Goal: Obtain resource: Obtain resource

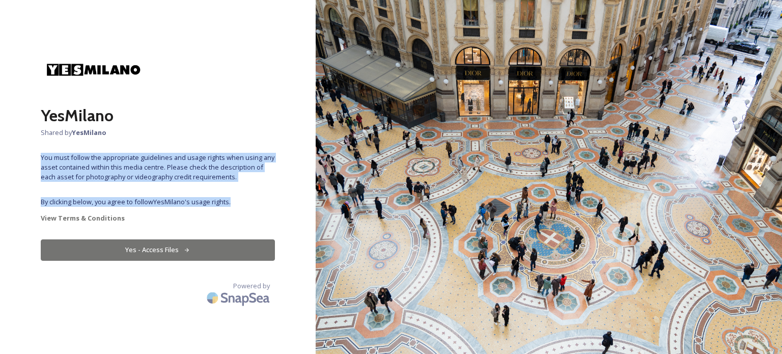
drag, startPoint x: 41, startPoint y: 158, endPoint x: 235, endPoint y: 201, distance: 199.2
click at [235, 201] on div "YesMilano Shared by YesMilano You must follow the appropriate guidelines and us…" at bounding box center [158, 177] width 316 height 272
copy div "You must follow the appropriate guidelines and usage rights when using any asse…"
click at [165, 248] on button "Yes - Access Files" at bounding box center [158, 249] width 234 height 21
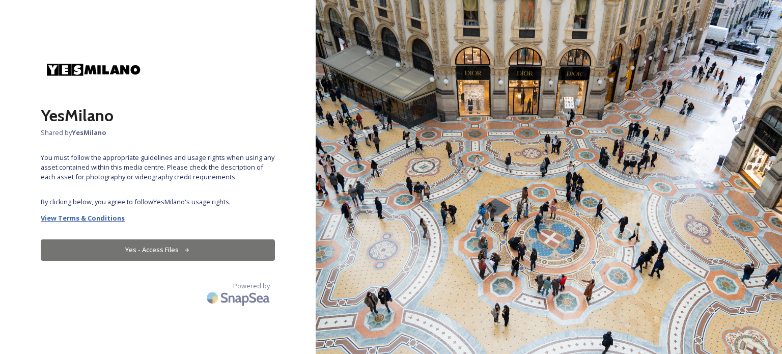
click at [103, 220] on strong "View Terms & Conditions" at bounding box center [83, 217] width 84 height 9
click at [171, 248] on button "Yes - Access Files" at bounding box center [158, 249] width 234 height 21
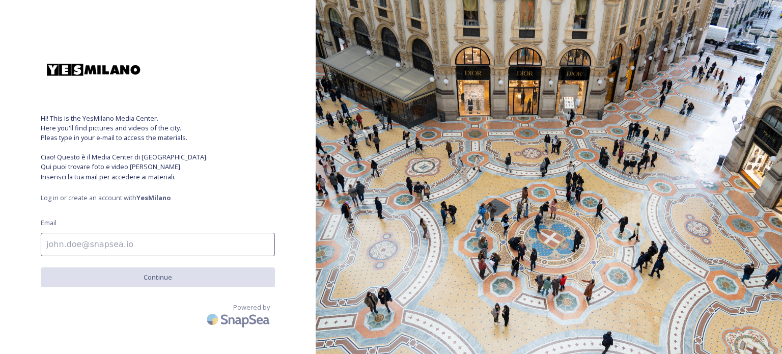
click at [143, 246] on input at bounding box center [158, 244] width 234 height 23
click at [73, 249] on input "dimarcoalice.it" at bounding box center [158, 244] width 234 height 23
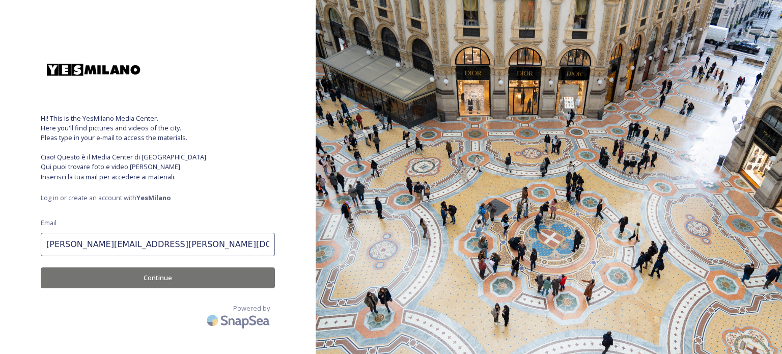
type input "dimarco@alice.it"
click at [166, 280] on button "Continue" at bounding box center [158, 277] width 234 height 21
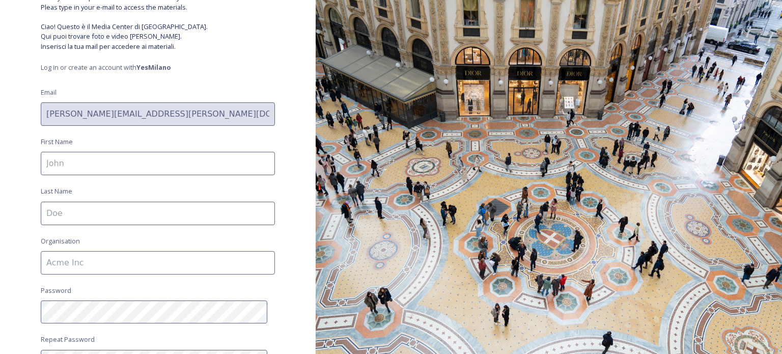
scroll to position [153, 0]
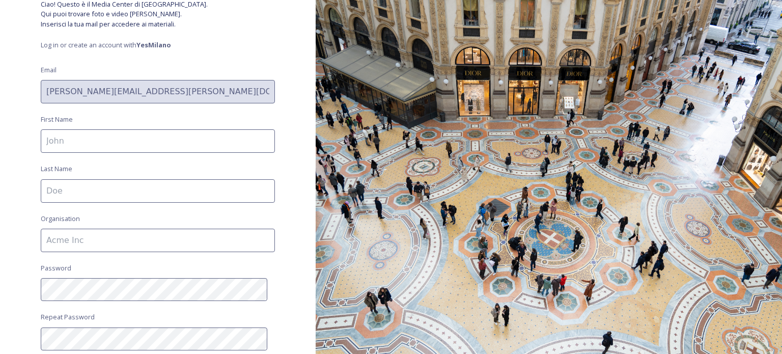
click at [77, 142] on input at bounding box center [158, 140] width 234 height 23
type input "Giovanni"
click at [77, 188] on input at bounding box center [158, 190] width 234 height 23
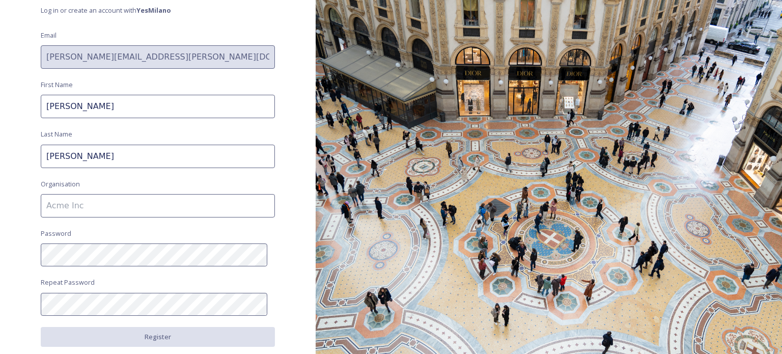
scroll to position [204, 0]
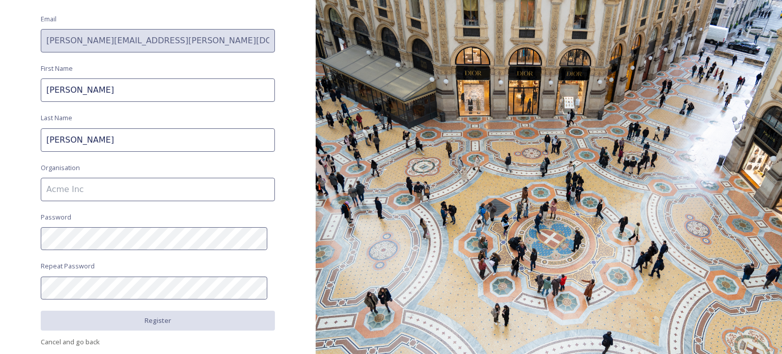
type input "Di Marco"
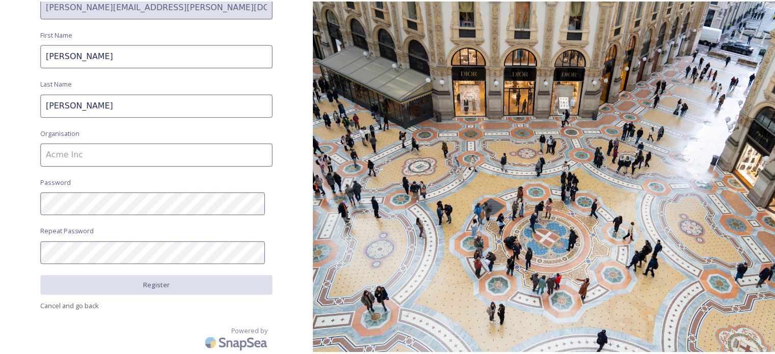
scroll to position [239, 0]
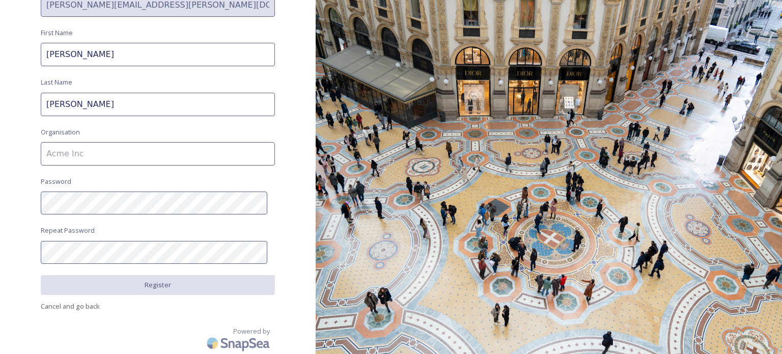
click at [99, 154] on input at bounding box center [158, 153] width 234 height 23
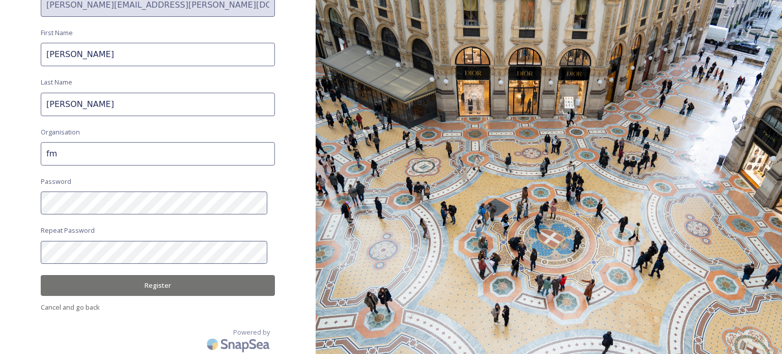
type input "f"
type input "dmg"
click at [151, 284] on button "Register" at bounding box center [158, 285] width 234 height 21
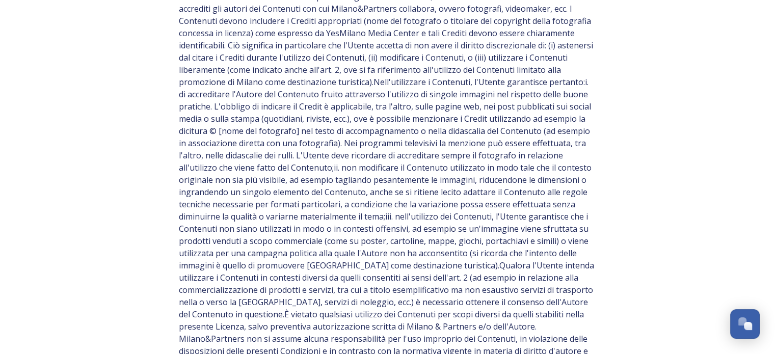
scroll to position [662, 0]
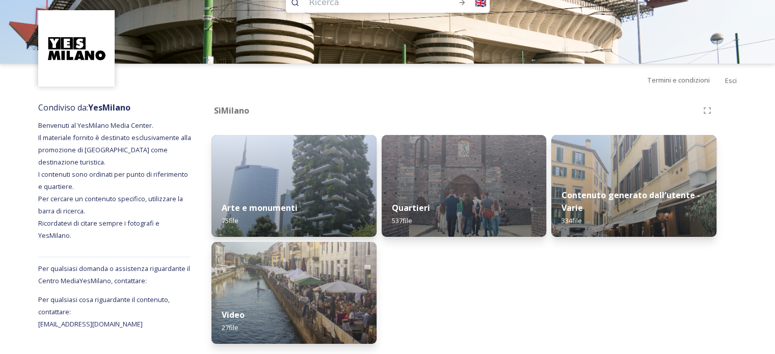
scroll to position [65, 0]
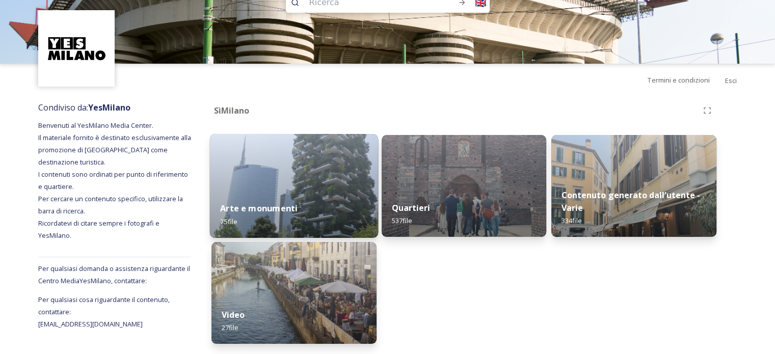
click at [282, 203] on font "Arte e monumenti" at bounding box center [258, 208] width 77 height 11
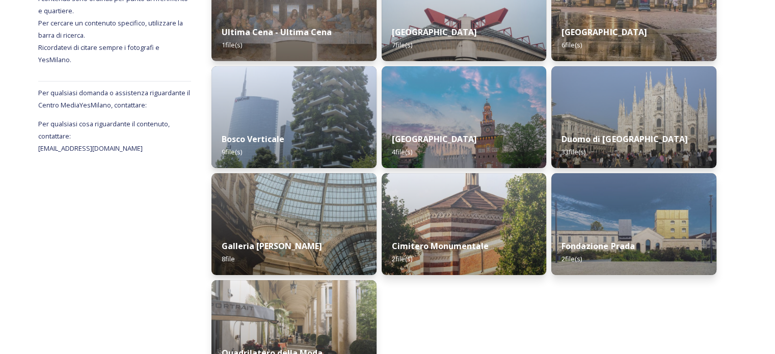
scroll to position [255, 0]
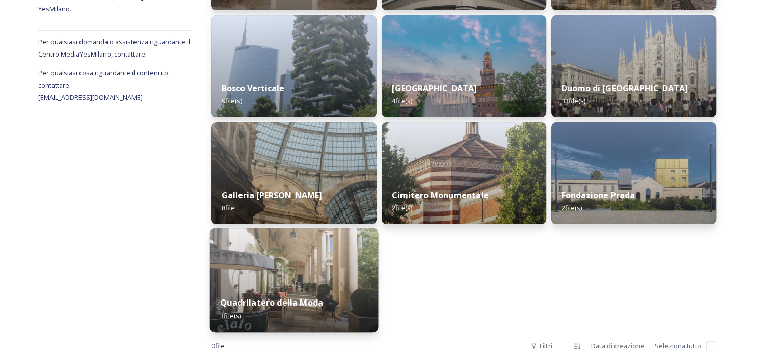
click at [300, 270] on img at bounding box center [294, 280] width 168 height 104
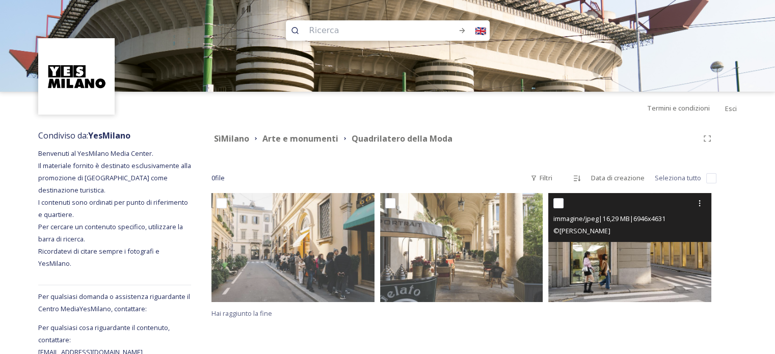
click at [601, 256] on img at bounding box center [629, 247] width 163 height 108
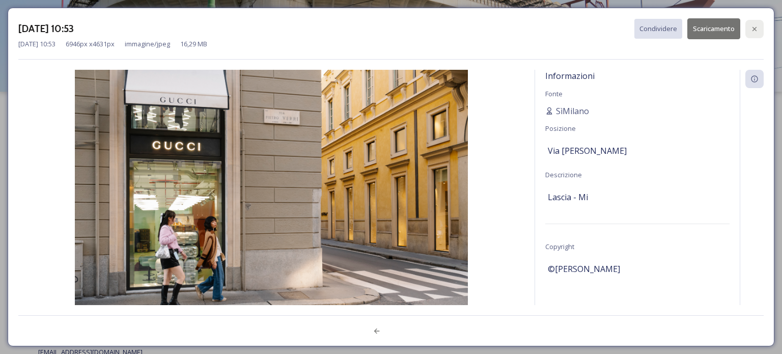
click at [757, 28] on icon at bounding box center [755, 29] width 8 height 8
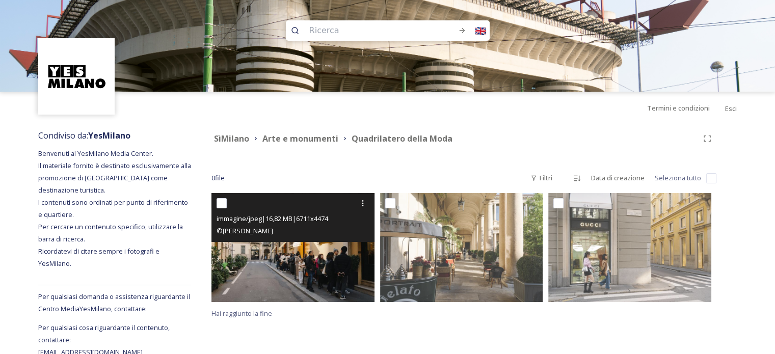
click at [306, 243] on img at bounding box center [292, 247] width 163 height 108
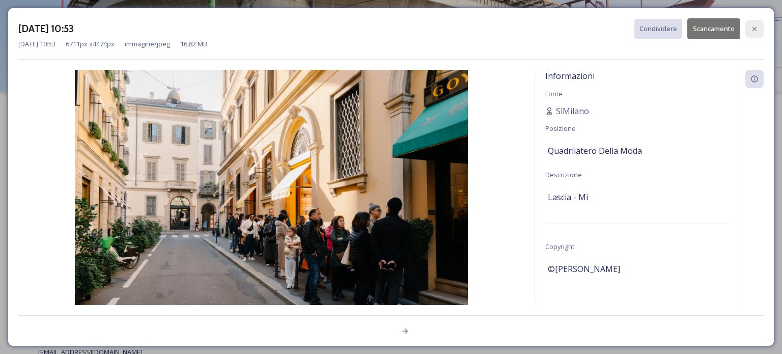
click at [757, 28] on icon at bounding box center [755, 29] width 8 height 8
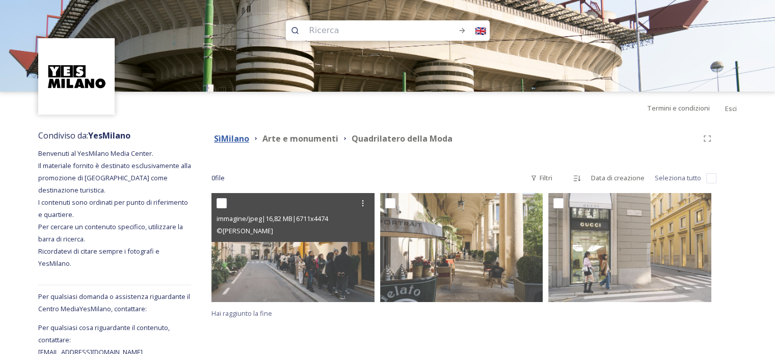
click at [232, 139] on font "SìMilano" at bounding box center [231, 138] width 35 height 11
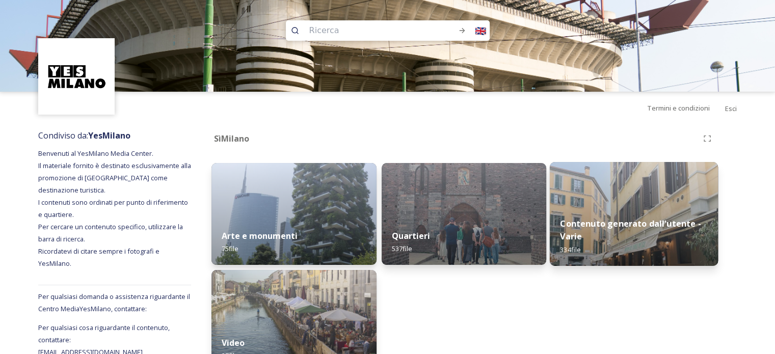
click at [659, 220] on font "Contenuto generato dall'utente - Varie" at bounding box center [630, 229] width 141 height 24
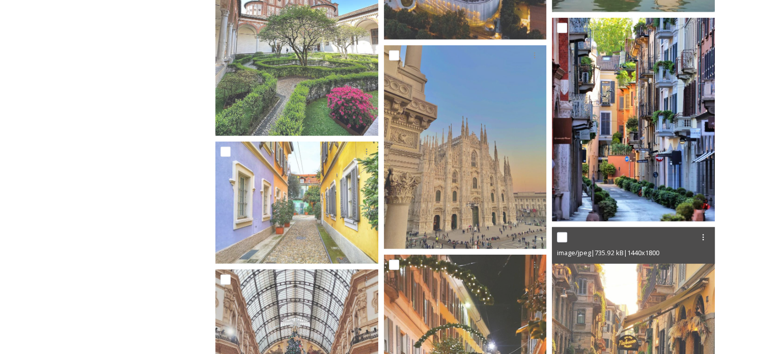
scroll to position [2648, 0]
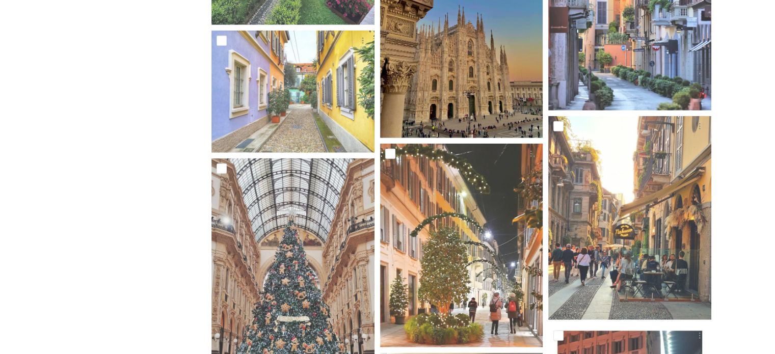
click at [484, 92] on img at bounding box center [461, 36] width 163 height 204
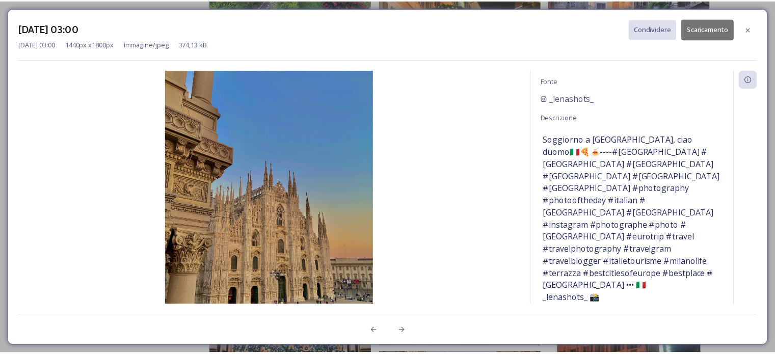
scroll to position [0, 0]
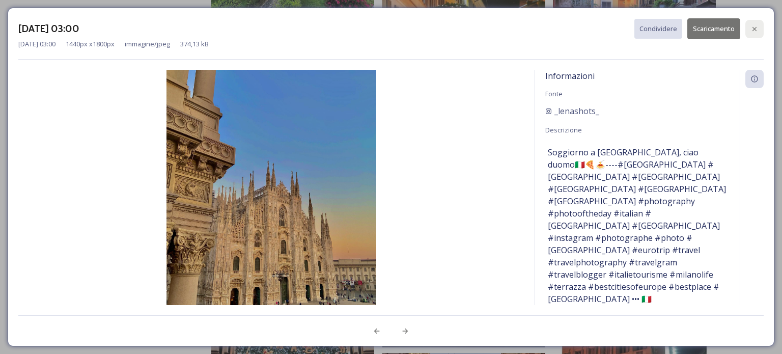
click at [754, 29] on icon at bounding box center [755, 28] width 4 height 4
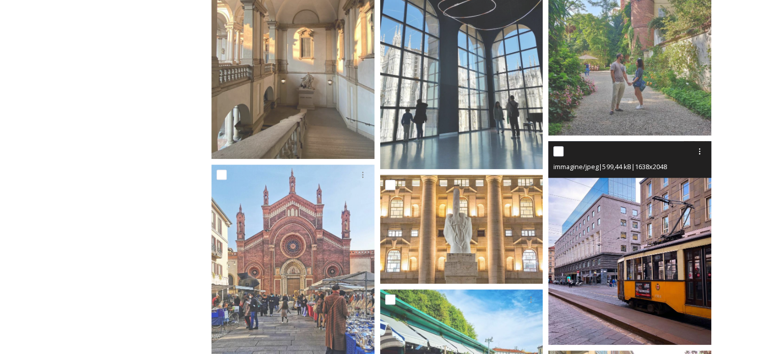
scroll to position [4686, 0]
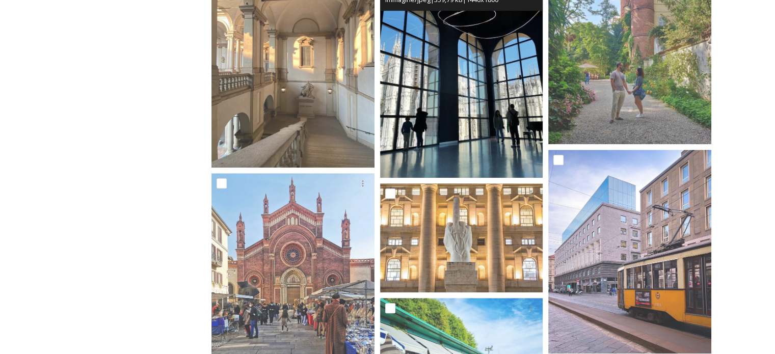
click at [472, 118] on img at bounding box center [461, 76] width 163 height 204
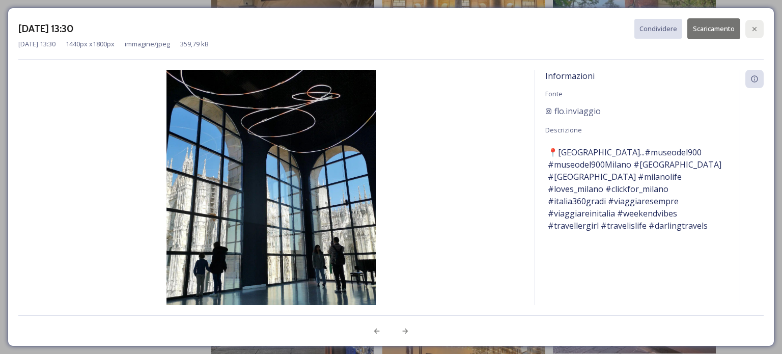
click at [754, 30] on icon at bounding box center [755, 28] width 4 height 4
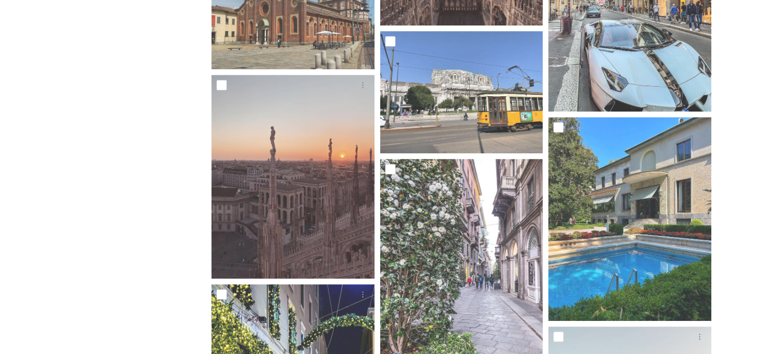
scroll to position [0, 0]
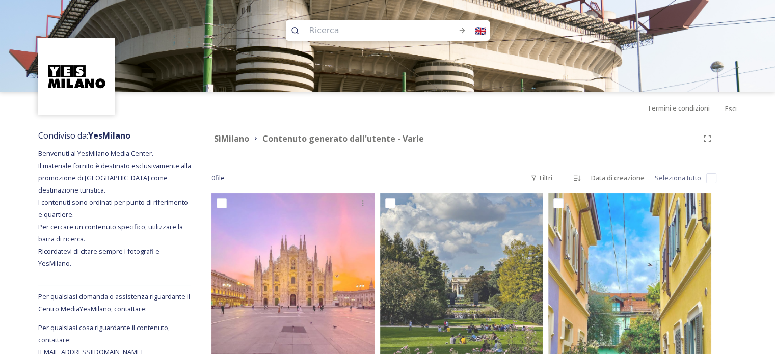
click at [77, 75] on img at bounding box center [77, 77] width 74 height 74
click at [192, 39] on img at bounding box center [387, 46] width 775 height 92
